Goal: Task Accomplishment & Management: Complete application form

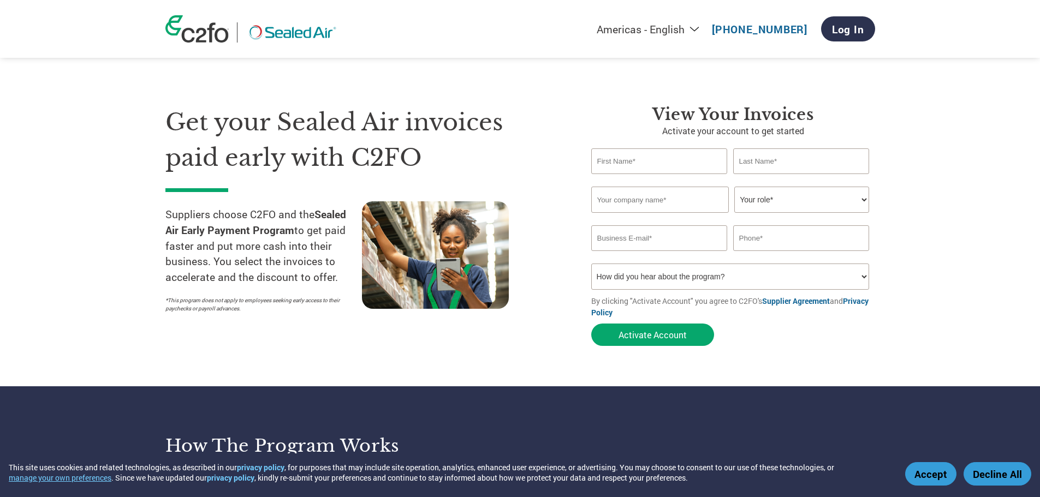
drag, startPoint x: 643, startPoint y: 161, endPoint x: 669, endPoint y: 174, distance: 28.8
click at [643, 161] on input "text" at bounding box center [659, 161] width 136 height 26
type input "[PERSON_NAME]"
type input "H&M LANDSCAPING CO., LLC"
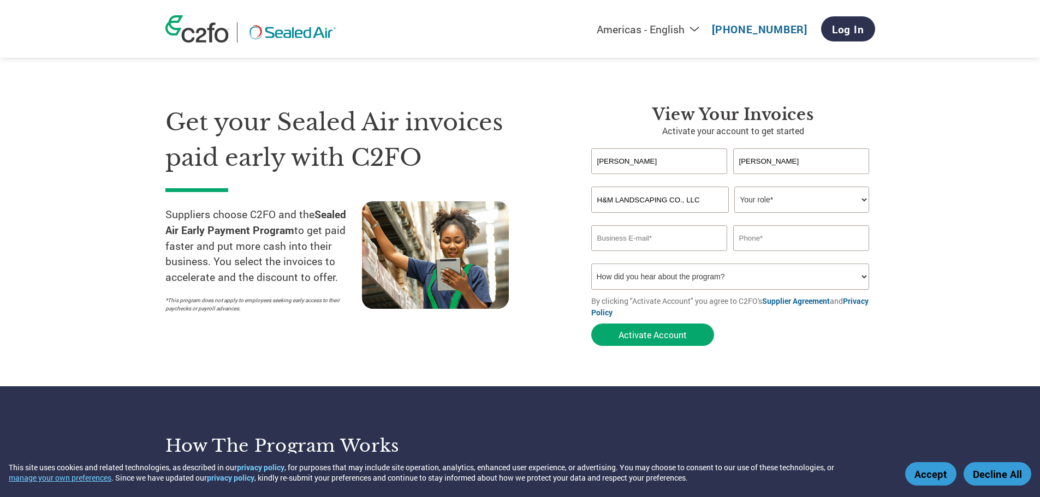
click at [801, 199] on select "Your role* CFO Controller Credit Manager Finance Director Treasurer CEO Preside…" at bounding box center [801, 200] width 135 height 26
select select "CONTROLLER"
click at [734, 187] on select "Your role* CFO Controller Credit Manager Finance Director Treasurer CEO Preside…" at bounding box center [801, 200] width 135 height 26
click at [671, 238] on input "email" at bounding box center [659, 238] width 136 height 26
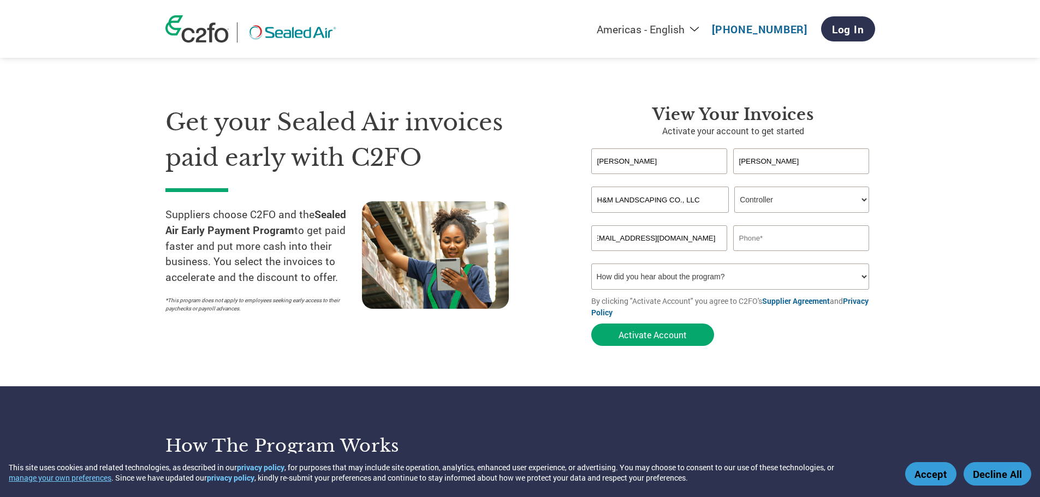
type input "[EMAIL_ADDRESS][DOMAIN_NAME]"
click at [677, 237] on input "[EMAIL_ADDRESS][DOMAIN_NAME]" at bounding box center [659, 238] width 136 height 26
click at [787, 258] on div "Inavlid Phone Number" at bounding box center [801, 255] width 136 height 7
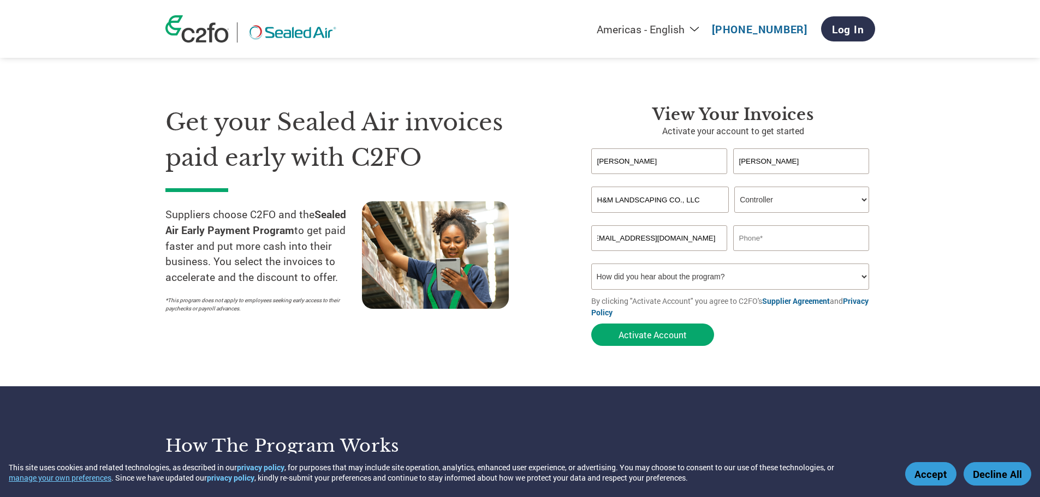
scroll to position [0, 0]
click at [785, 237] on input "text" at bounding box center [801, 238] width 136 height 26
type input "4402017091"
click at [719, 270] on select "How did you hear about the program? Received a letter Email Social Media Online…" at bounding box center [730, 277] width 278 height 26
select select "Email"
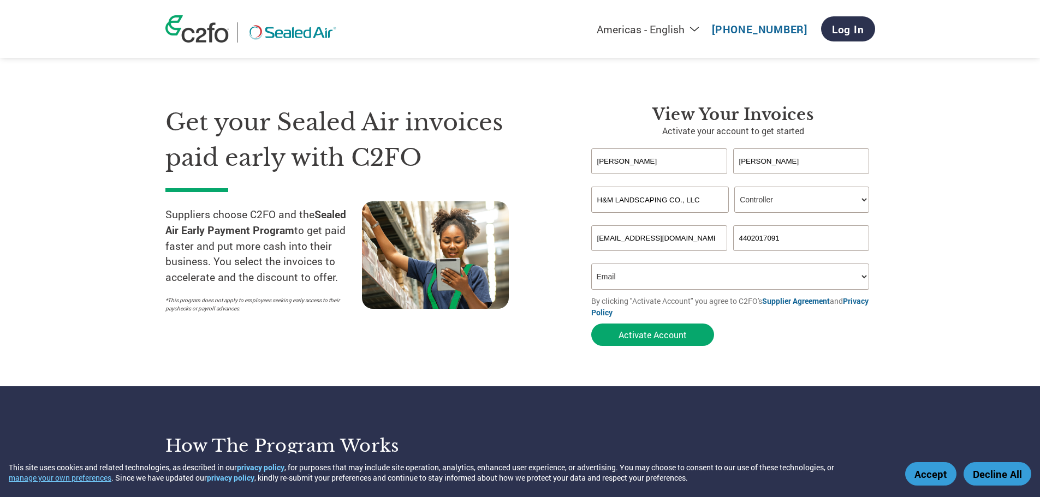
click at [591, 264] on select "How did you hear about the program? Received a letter Email Social Media Online…" at bounding box center [730, 277] width 278 height 26
click at [651, 334] on button "Activate Account" at bounding box center [652, 335] width 123 height 22
click at [670, 238] on input "[EMAIL_ADDRESS][DOMAIN_NAME]" at bounding box center [659, 238] width 136 height 26
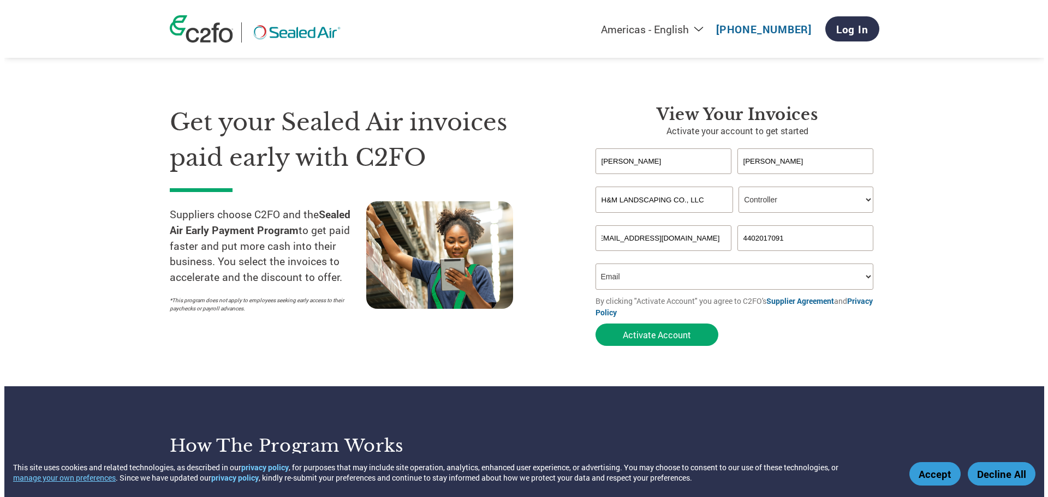
scroll to position [0, 0]
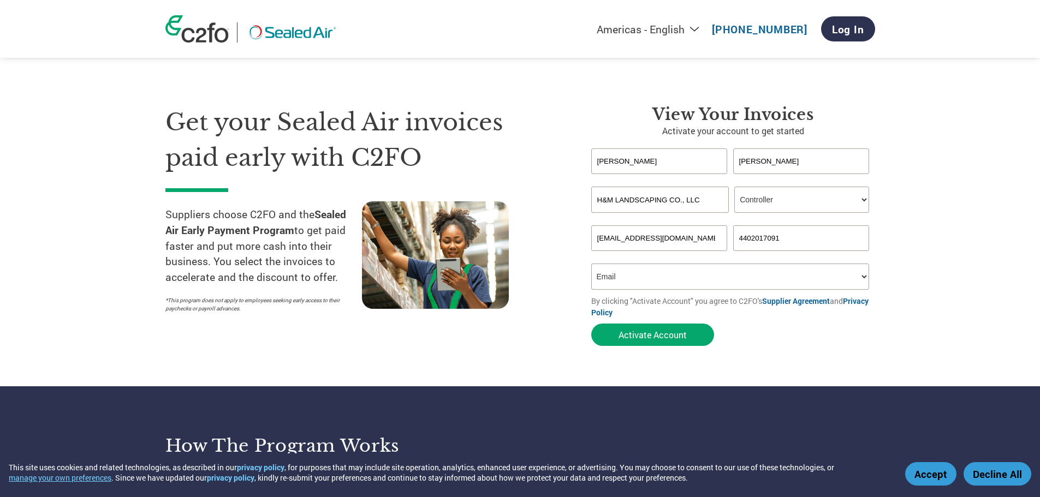
drag, startPoint x: 720, startPoint y: 238, endPoint x: 547, endPoint y: 232, distance: 172.6
click at [547, 232] on div "Get your Sealed Air invoices paid early with C2FO Suppliers choose C2FO and the…" at bounding box center [519, 206] width 709 height 290
type input "[EMAIL_ADDRESS][DOMAIN_NAME]"
click at [637, 283] on select "How did you hear about the program? Received a letter Email Social Media Online…" at bounding box center [730, 277] width 278 height 26
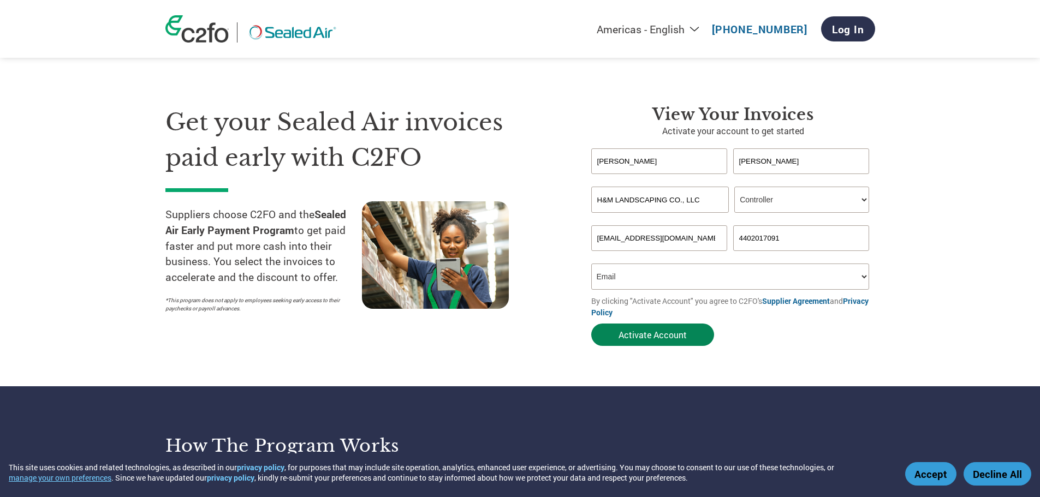
click at [637, 332] on button "Activate Account" at bounding box center [652, 335] width 123 height 22
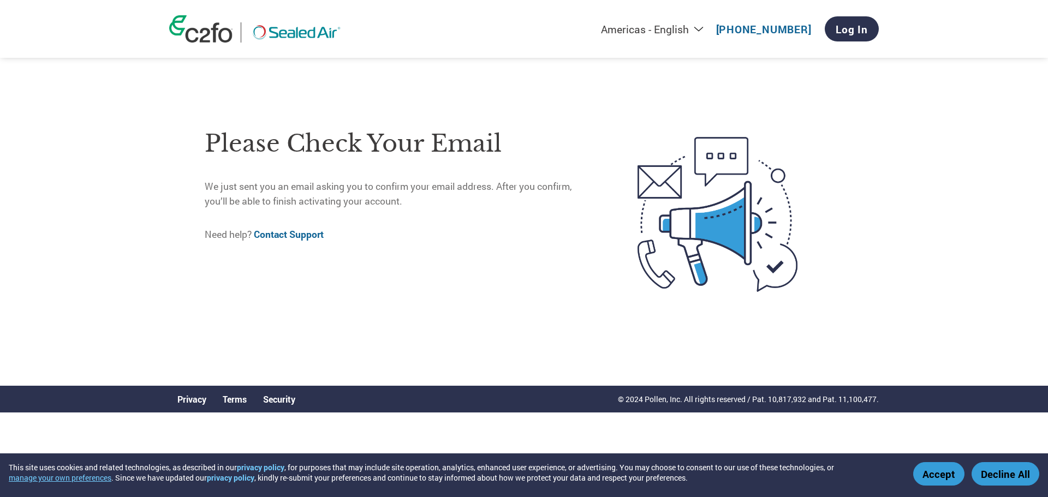
click at [939, 478] on button "Accept" at bounding box center [938, 473] width 51 height 23
